Goal: Register for event/course: Sign up to attend an event or enroll in a course

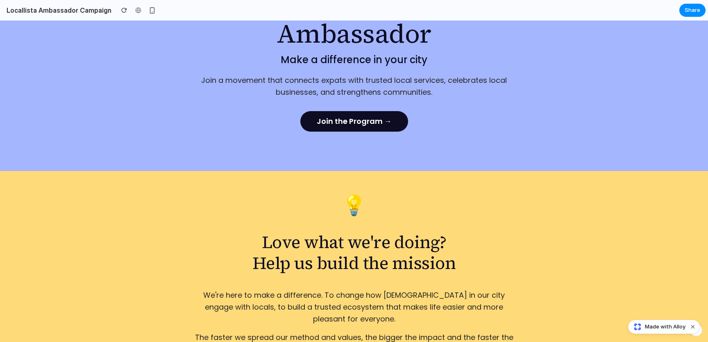
scroll to position [118, 0]
click at [372, 122] on link "Join the Program →" at bounding box center [354, 120] width 108 height 20
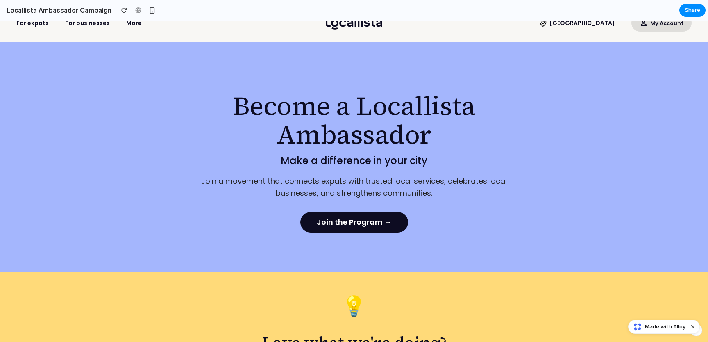
scroll to position [16, 0]
click at [275, 184] on p "Join a movement that connects expats with trusted local services, celebrates lo…" at bounding box center [354, 188] width 328 height 24
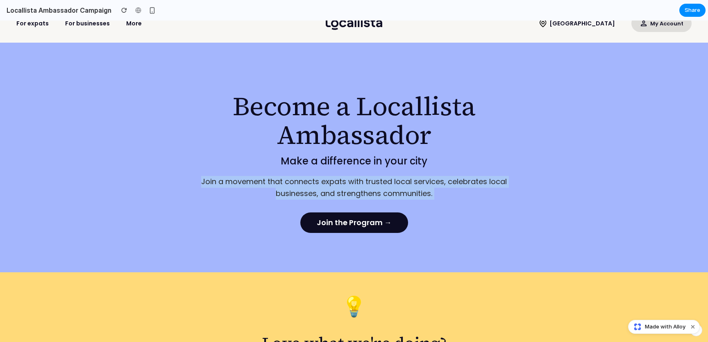
click at [275, 184] on p "Join a movement that connects expats with trusted local services, celebrates lo…" at bounding box center [354, 188] width 328 height 24
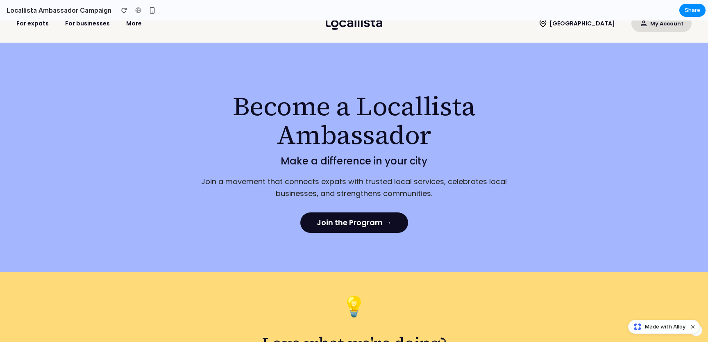
click at [284, 184] on p "Join a movement that connects expats with trusted local services, celebrates lo…" at bounding box center [354, 188] width 328 height 24
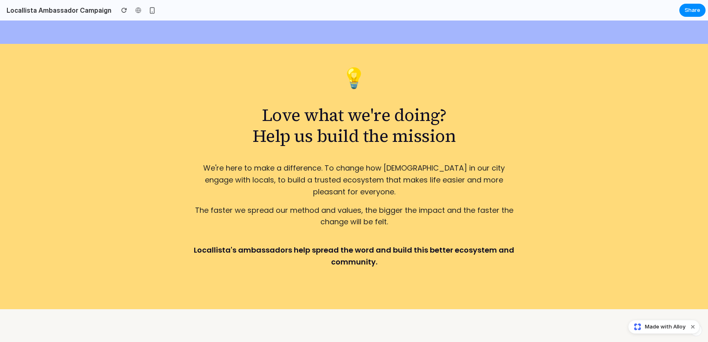
scroll to position [0, 0]
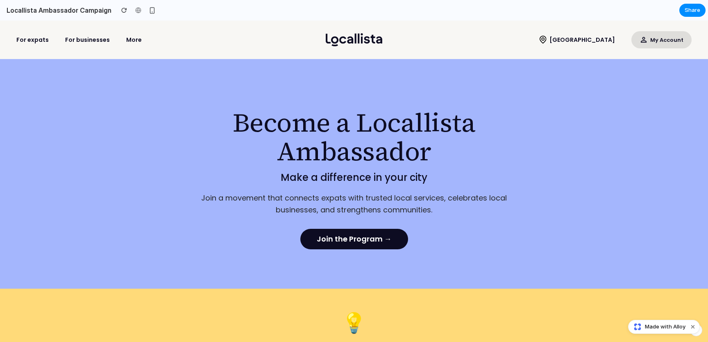
click at [294, 197] on p "Join a movement that connects expats with trusted local services, celebrates lo…" at bounding box center [354, 204] width 328 height 24
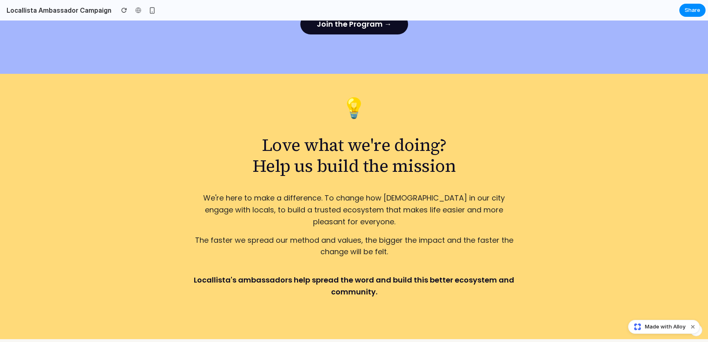
scroll to position [218, 0]
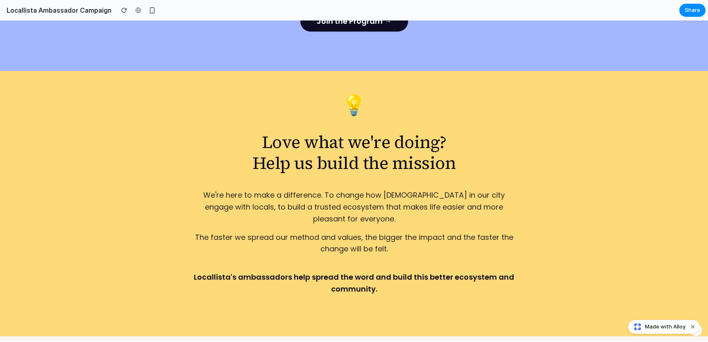
click at [291, 141] on h2 "Love what we're doing? Help us build the mission" at bounding box center [354, 152] width 328 height 41
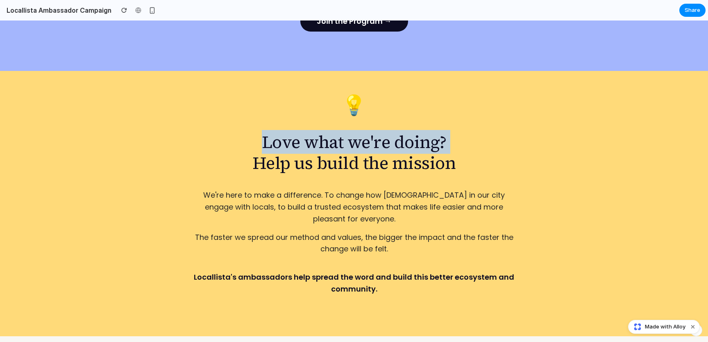
click at [291, 141] on h2 "Love what we're doing? Help us build the mission" at bounding box center [354, 152] width 328 height 41
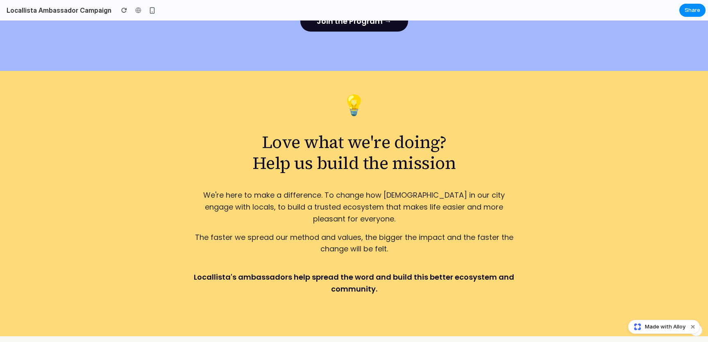
click at [243, 232] on p "The faster we spread our method and values, the bigger the impact and the faste…" at bounding box center [354, 244] width 328 height 24
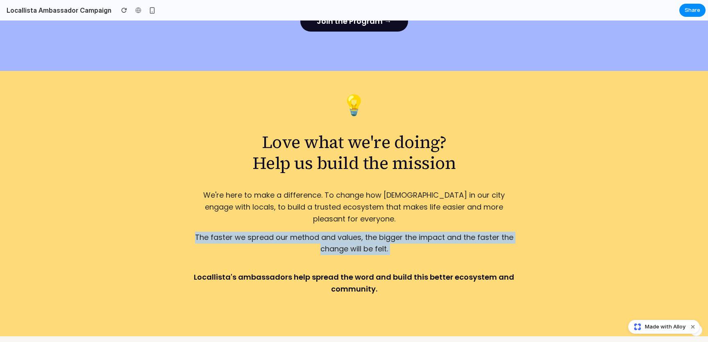
click at [243, 232] on p "The faster we spread our method and values, the bigger the impact and the faste…" at bounding box center [354, 244] width 328 height 24
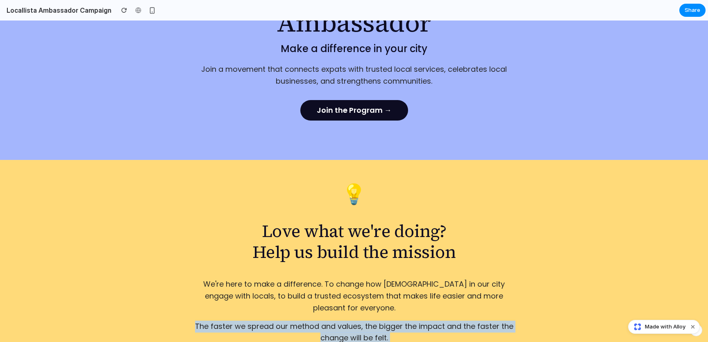
scroll to position [0, 0]
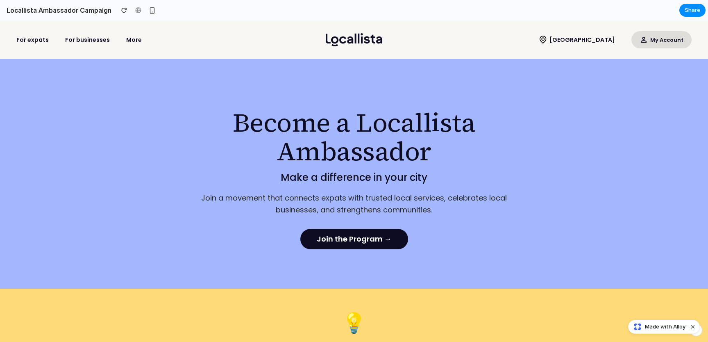
click at [327, 177] on p "Make a difference in your city" at bounding box center [354, 178] width 328 height 10
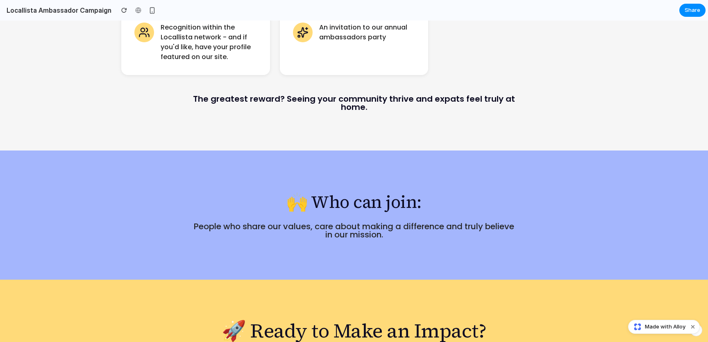
scroll to position [1149, 0]
click at [257, 222] on p "People who share our values, care about making a difference and truly believe i…" at bounding box center [354, 230] width 328 height 16
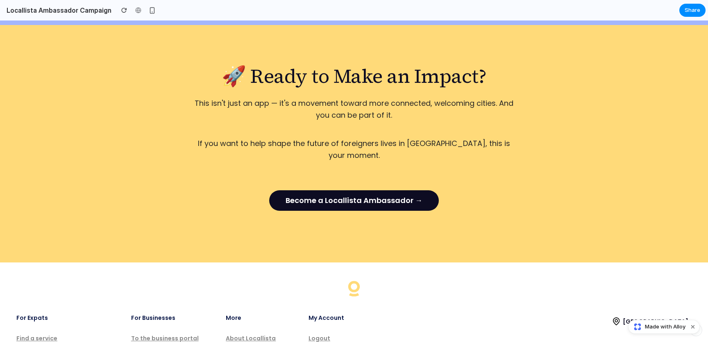
scroll to position [1400, 0]
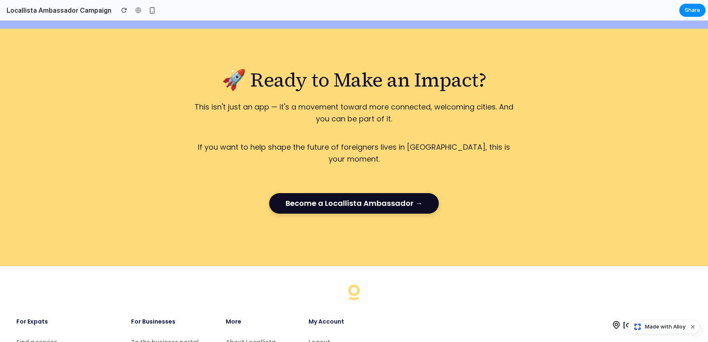
click at [354, 193] on link "Become a Locallista Ambassador →" at bounding box center [354, 203] width 170 height 20
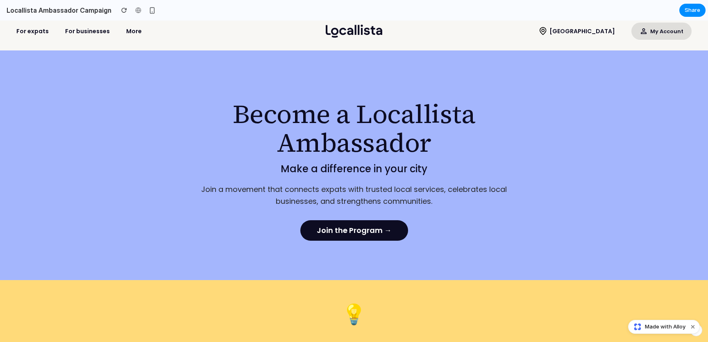
scroll to position [0, 0]
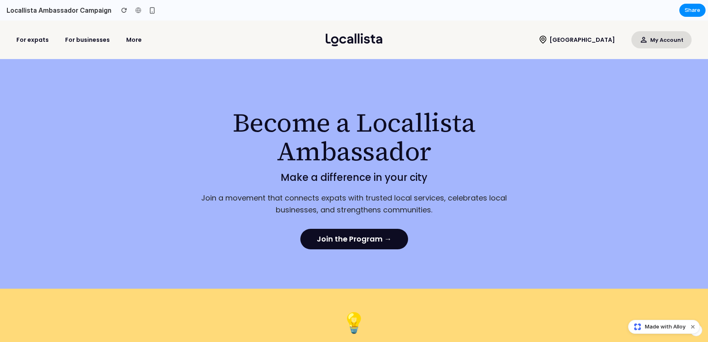
click at [441, 123] on h1 "Become a Locallista Ambassador" at bounding box center [354, 137] width 328 height 58
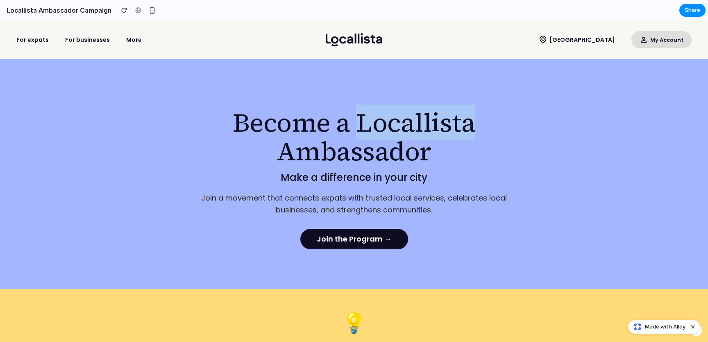
click at [441, 123] on h1 "Become a Locallista Ambassador" at bounding box center [354, 137] width 328 height 58
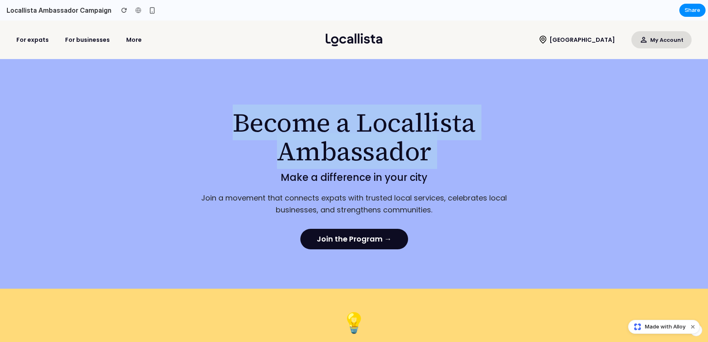
click at [441, 123] on h1 "Become a Locallista Ambassador" at bounding box center [354, 137] width 328 height 58
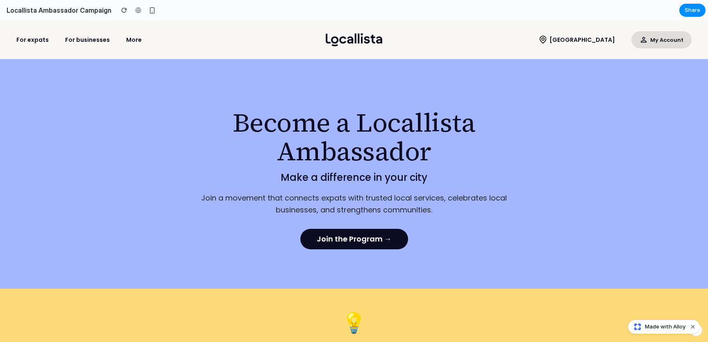
click at [407, 173] on p "Make a difference in your city" at bounding box center [354, 178] width 328 height 10
